Goal: Find specific page/section: Find specific page/section

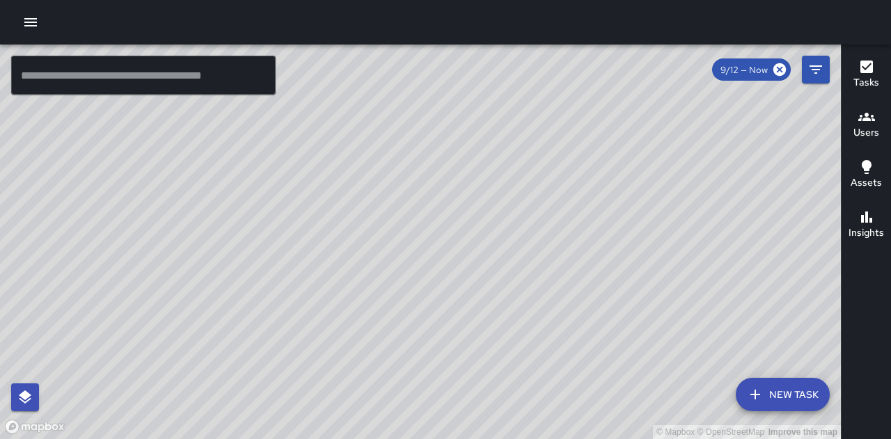
click at [870, 73] on icon "button" at bounding box center [866, 67] width 13 height 13
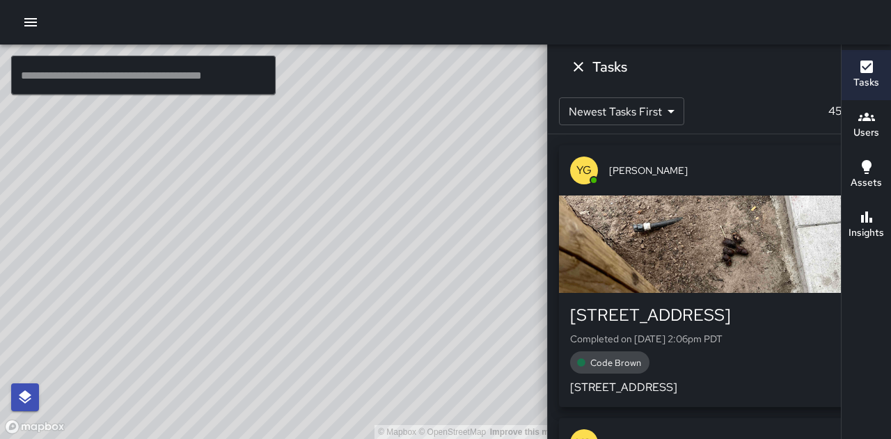
click at [583, 69] on icon "Dismiss" at bounding box center [578, 67] width 10 height 10
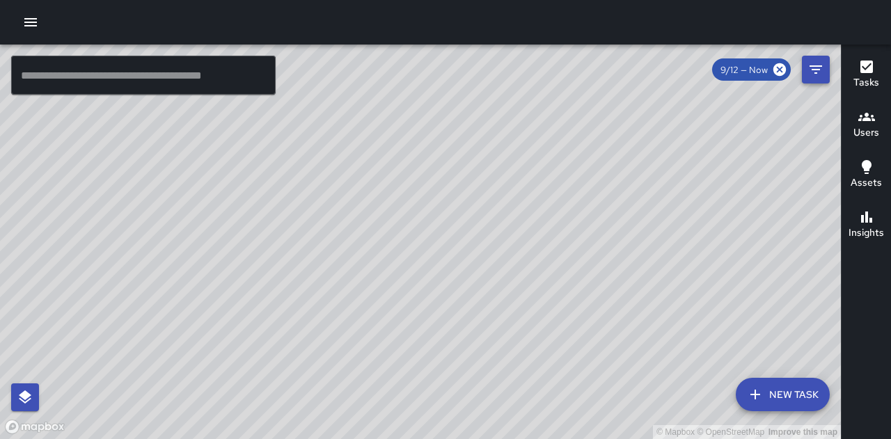
click at [820, 69] on icon "Filters" at bounding box center [815, 69] width 13 height 8
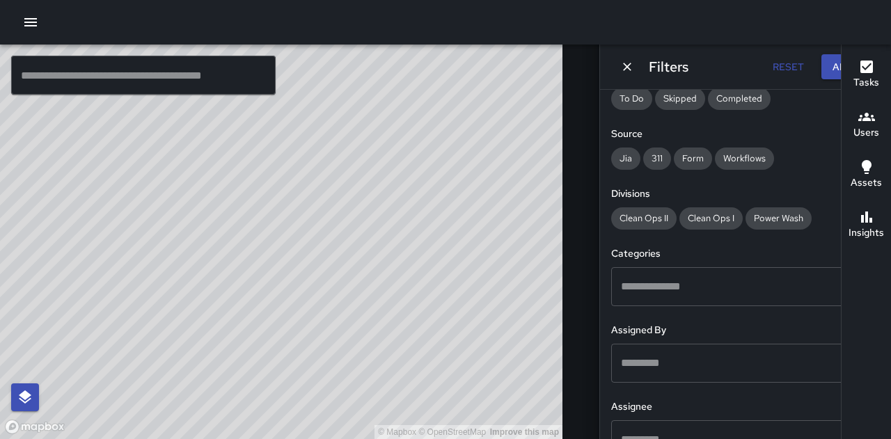
scroll to position [209, 0]
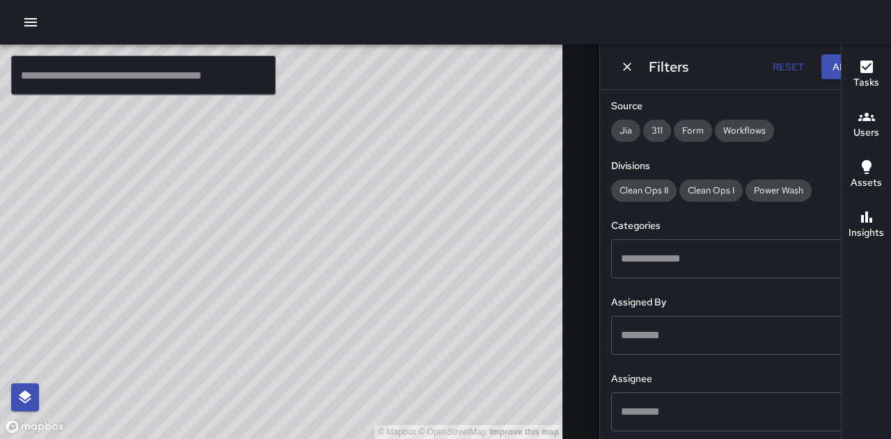
click at [669, 260] on input "text" at bounding box center [734, 259] width 235 height 26
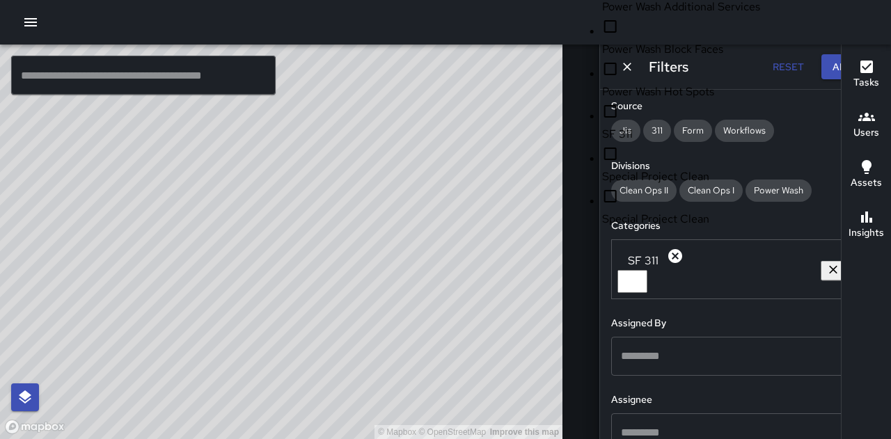
scroll to position [1239, 0]
click at [633, 143] on span "SF 311" at bounding box center [710, 134] width 217 height 17
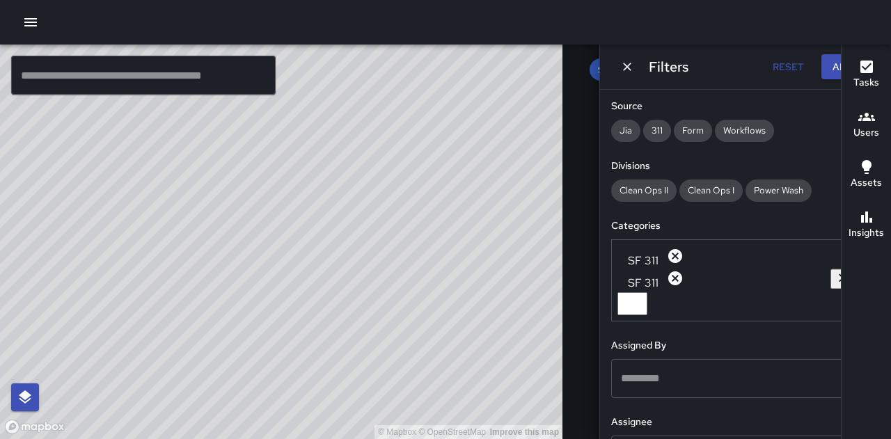
click at [855, 216] on div "Insights" at bounding box center [865, 225] width 35 height 32
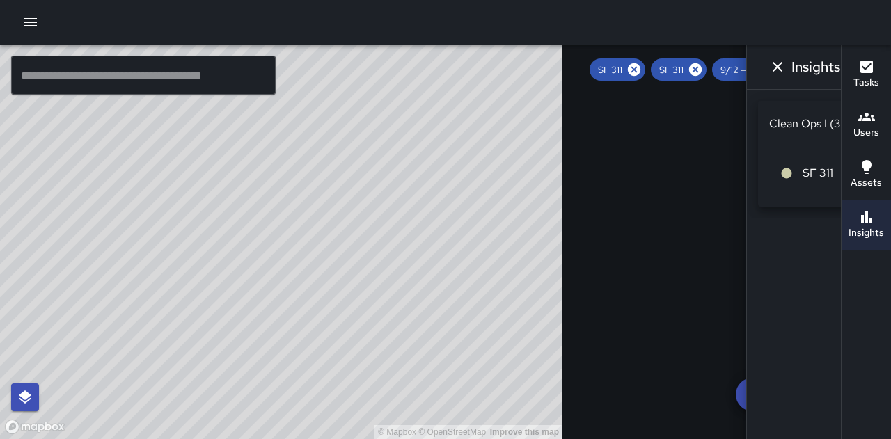
drag, startPoint x: 305, startPoint y: 192, endPoint x: 316, endPoint y: 319, distance: 127.8
click at [316, 344] on div "© Mapbox © OpenStreetMap Improve this map" at bounding box center [281, 242] width 562 height 395
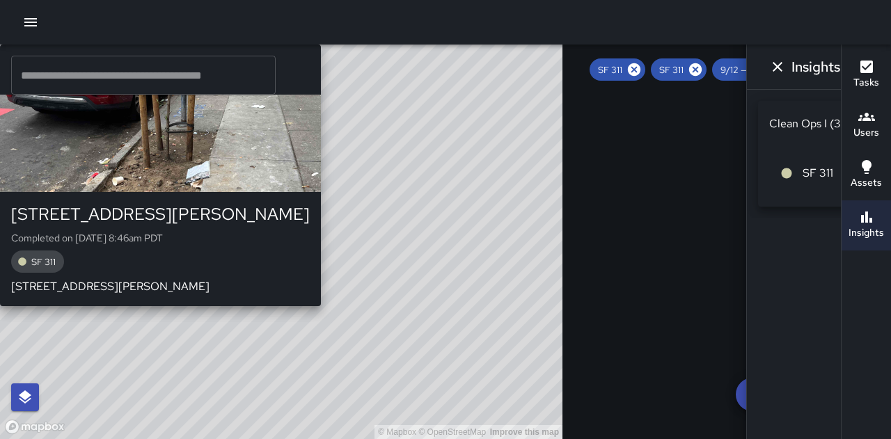
click at [248, 192] on div "button" at bounding box center [160, 143] width 321 height 97
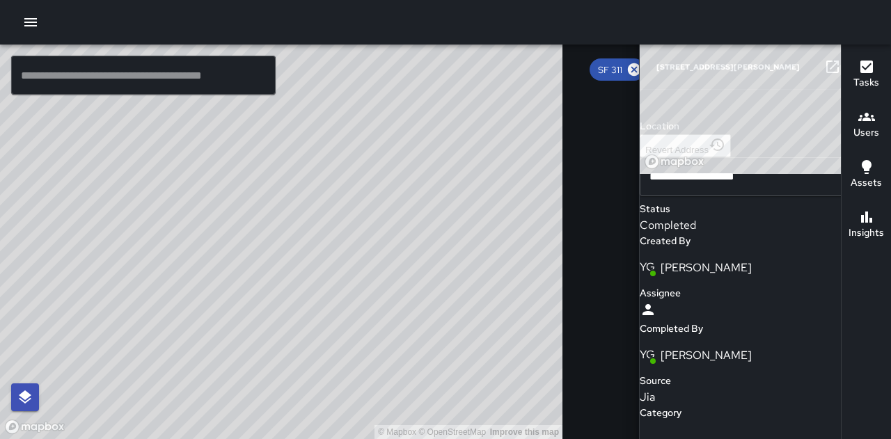
scroll to position [70, 0]
click at [855, 70] on icon "button" at bounding box center [860, 67] width 10 height 10
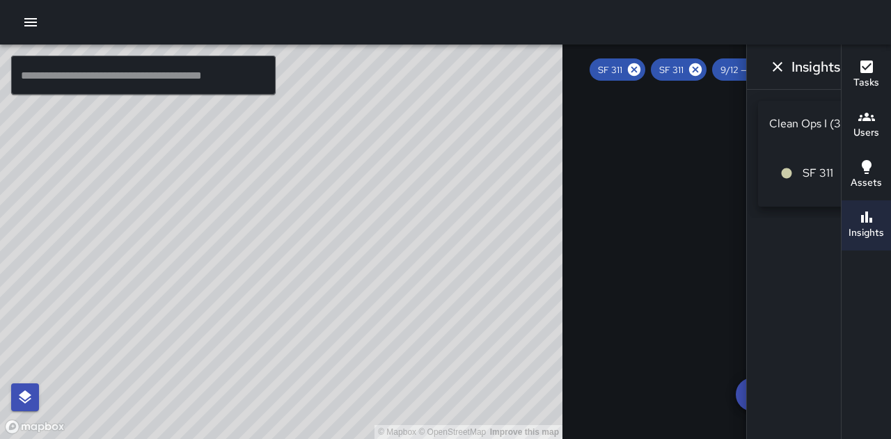
click at [498, 254] on div "© Mapbox © OpenStreetMap Improve this map" at bounding box center [281, 242] width 562 height 395
drag, startPoint x: 482, startPoint y: 315, endPoint x: 381, endPoint y: 200, distance: 152.4
click at [381, 200] on div "© Mapbox © OpenStreetMap Improve this map" at bounding box center [281, 242] width 562 height 395
drag, startPoint x: 476, startPoint y: 219, endPoint x: 452, endPoint y: 269, distance: 55.4
drag, startPoint x: 452, startPoint y: 269, endPoint x: 442, endPoint y: 104, distance: 166.0
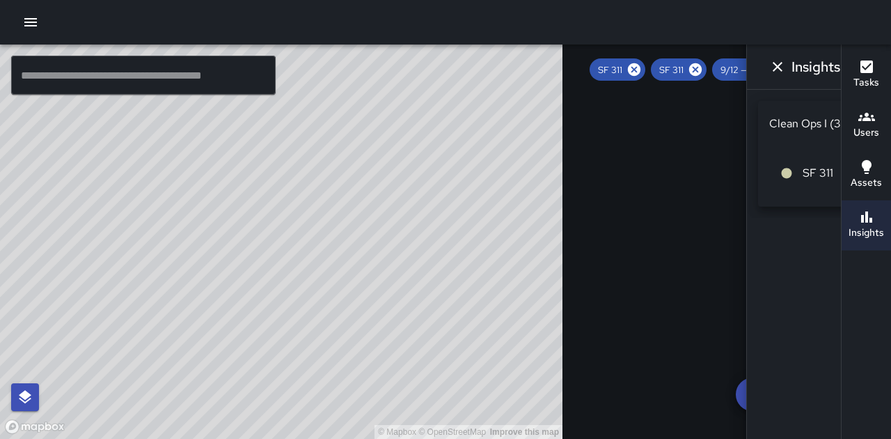
click at [442, 104] on div "© Mapbox © OpenStreetMap Improve this map" at bounding box center [281, 242] width 562 height 395
click at [773, 74] on icon at bounding box center [779, 69] width 13 height 13
click at [772, 72] on icon at bounding box center [779, 69] width 15 height 15
drag, startPoint x: 129, startPoint y: 200, endPoint x: 264, endPoint y: 188, distance: 135.5
click at [293, 186] on div "© Mapbox © OpenStreetMap Improve this map" at bounding box center [281, 242] width 562 height 395
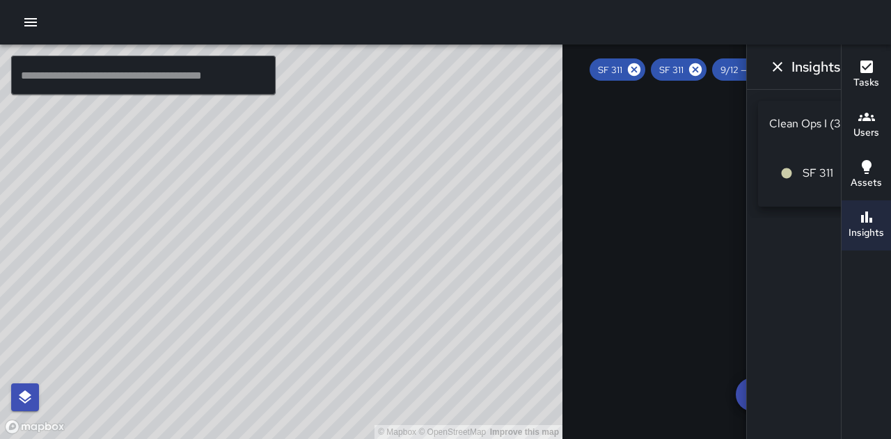
drag, startPoint x: 294, startPoint y: 115, endPoint x: 223, endPoint y: 246, distance: 149.5
click at [216, 256] on div "© Mapbox © OpenStreetMap Improve this map" at bounding box center [281, 242] width 562 height 395
drag, startPoint x: 431, startPoint y: 199, endPoint x: 301, endPoint y: 264, distance: 145.0
click at [303, 265] on div "© Mapbox © OpenStreetMap Improve this map" at bounding box center [281, 242] width 562 height 395
drag, startPoint x: 518, startPoint y: 234, endPoint x: 340, endPoint y: 201, distance: 181.8
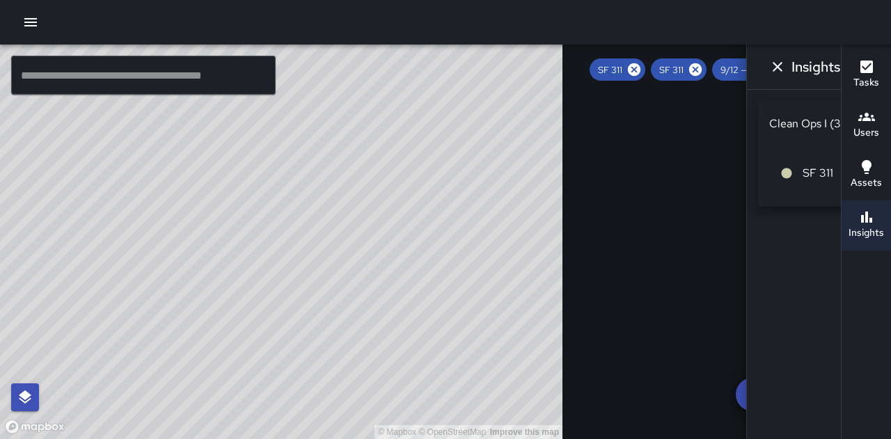
click at [318, 214] on div "© Mapbox © OpenStreetMap Improve this map" at bounding box center [281, 242] width 562 height 395
drag, startPoint x: 14, startPoint y: 280, endPoint x: 186, endPoint y: 269, distance: 172.9
click at [186, 269] on div "© Mapbox © OpenStreetMap Improve this map" at bounding box center [281, 242] width 562 height 395
drag, startPoint x: 373, startPoint y: 256, endPoint x: 153, endPoint y: 276, distance: 220.8
click at [161, 276] on div "© Mapbox © OpenStreetMap Improve this map" at bounding box center [281, 242] width 562 height 395
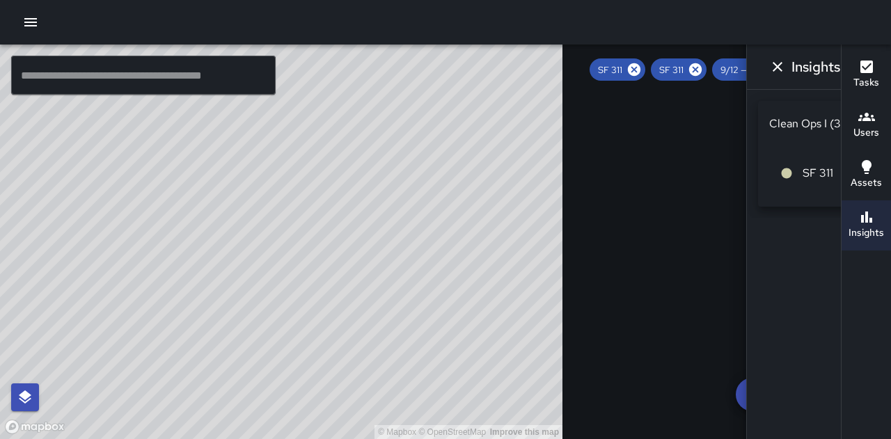
drag, startPoint x: 491, startPoint y: 200, endPoint x: 393, endPoint y: 227, distance: 101.6
click at [381, 240] on div "© Mapbox © OpenStreetMap Improve this map" at bounding box center [281, 242] width 562 height 395
drag, startPoint x: 490, startPoint y: 269, endPoint x: 450, endPoint y: 237, distance: 51.5
click at [450, 237] on div "© Mapbox © OpenStreetMap Improve this map" at bounding box center [281, 242] width 562 height 395
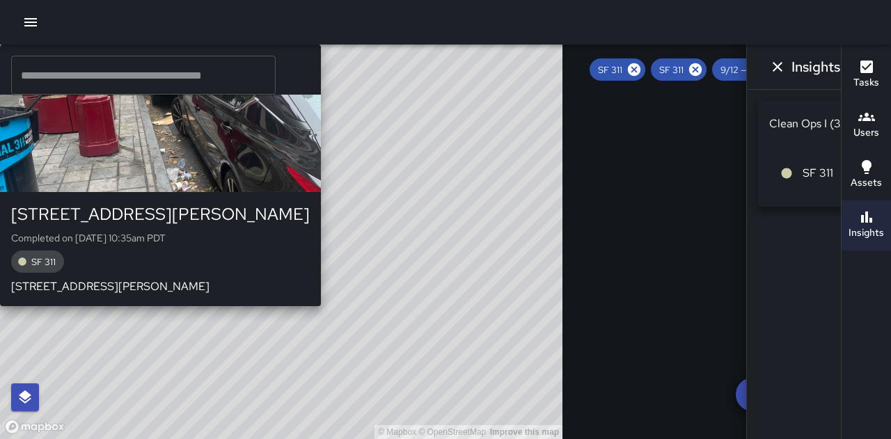
click at [458, 229] on div "© Mapbox © OpenStreetMap Improve this map MP [PERSON_NAME] [STREET_ADDRESS][PER…" at bounding box center [281, 242] width 562 height 395
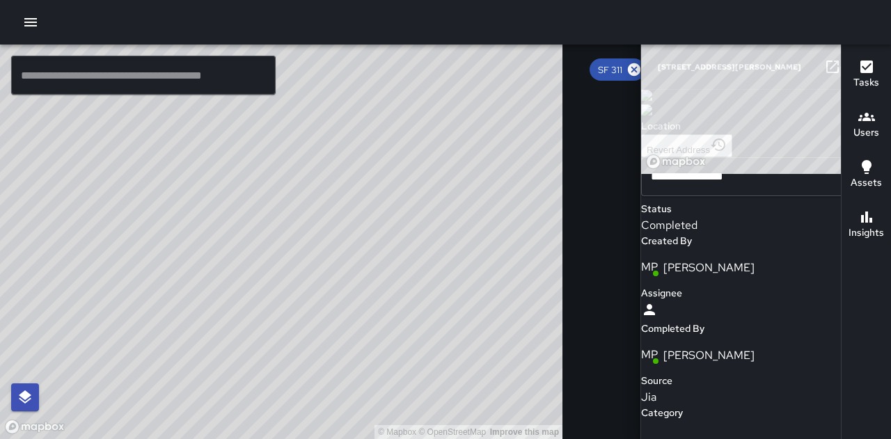
click at [852, 63] on icon "button" at bounding box center [860, 66] width 17 height 17
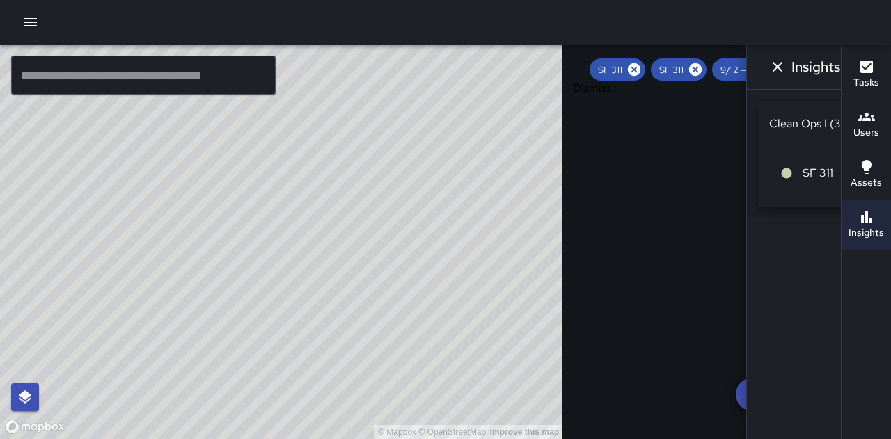
click at [769, 67] on icon "Dismiss" at bounding box center [777, 66] width 17 height 17
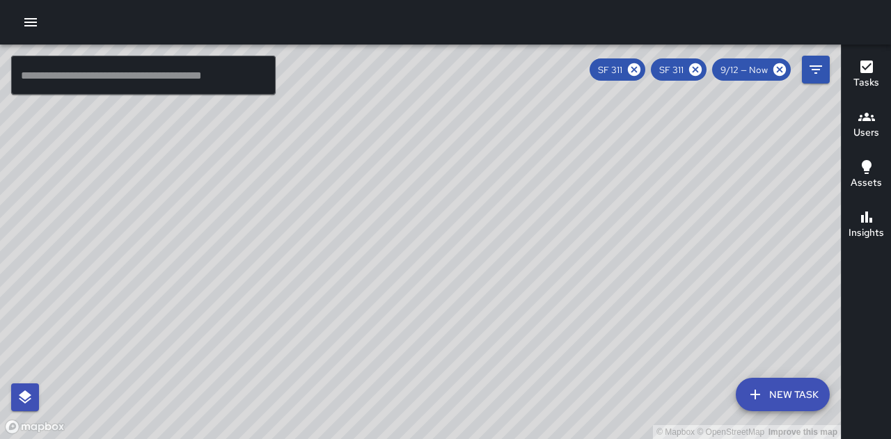
drag, startPoint x: 530, startPoint y: 273, endPoint x: 717, endPoint y: 180, distance: 208.5
click at [717, 180] on div "© Mapbox © OpenStreetMap Improve this map" at bounding box center [420, 242] width 841 height 395
drag, startPoint x: 692, startPoint y: 273, endPoint x: 650, endPoint y: 346, distance: 83.9
drag, startPoint x: 650, startPoint y: 346, endPoint x: 541, endPoint y: 253, distance: 143.2
click at [541, 253] on div "© Mapbox © OpenStreetMap Improve this map" at bounding box center [420, 242] width 841 height 395
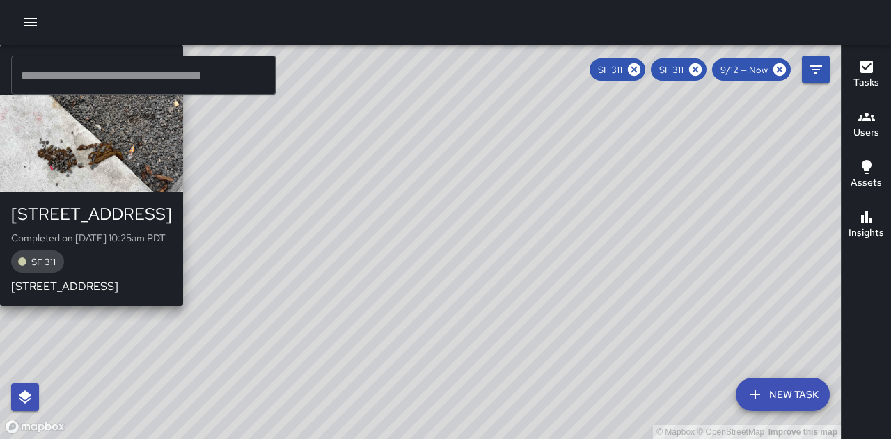
click at [172, 241] on p "Completed on [DATE] 10:25am PDT" at bounding box center [91, 238] width 161 height 14
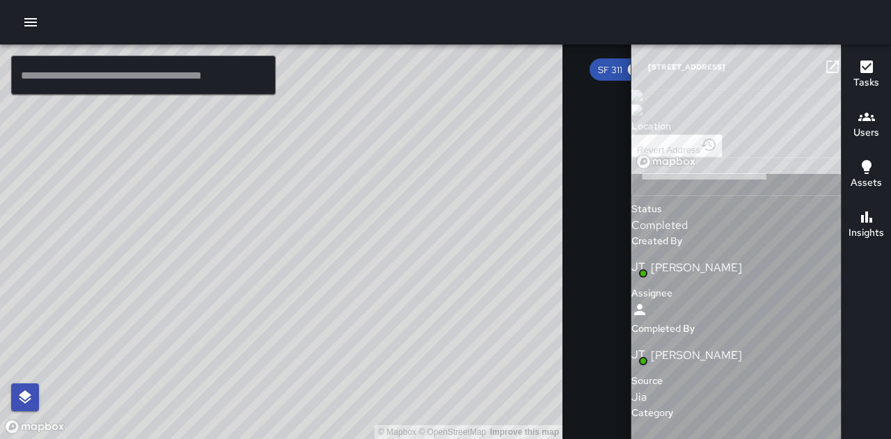
type input "**********"
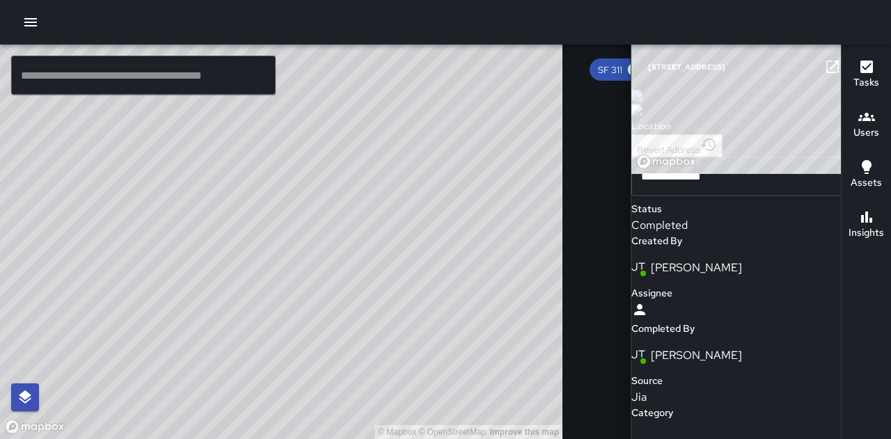
scroll to position [139, 0]
click at [852, 69] on icon "button" at bounding box center [860, 66] width 17 height 17
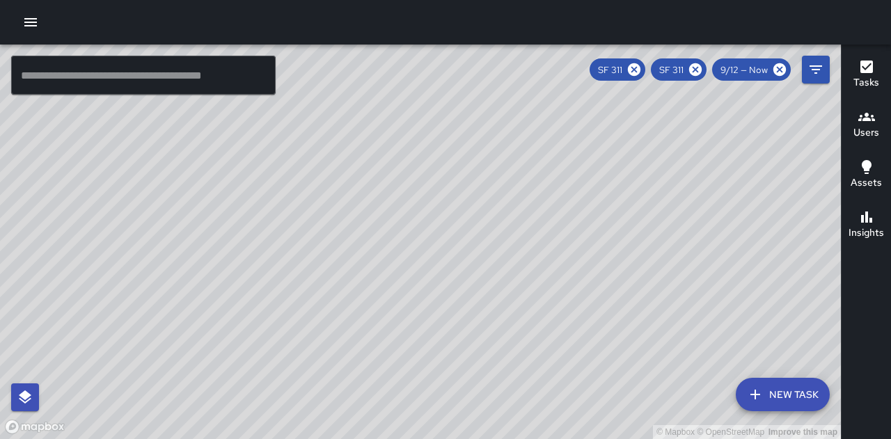
drag, startPoint x: 575, startPoint y: 256, endPoint x: 553, endPoint y: 307, distance: 55.2
click at [553, 307] on div "© Mapbox © OpenStreetMap Improve this map" at bounding box center [420, 242] width 841 height 395
